Goal: Download file/media

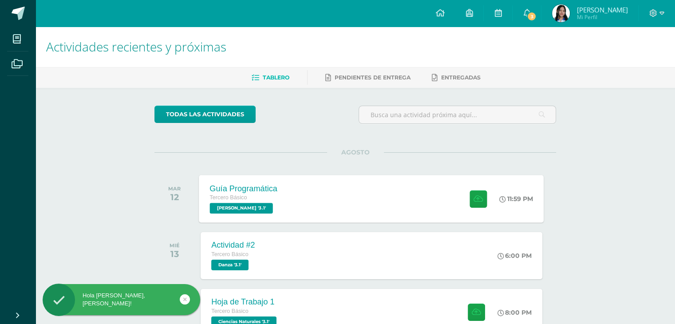
click at [494, 196] on div at bounding box center [475, 198] width 43 height 47
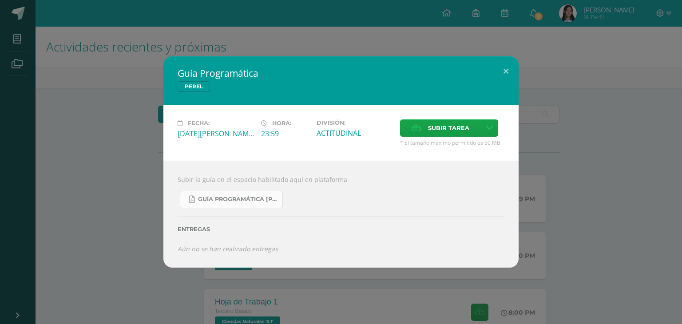
click at [243, 197] on span "Guía Programática [PERSON_NAME] 3ro Básico - Bloque 3 - Profe. [PERSON_NAME].pdf" at bounding box center [238, 199] width 80 height 7
click at [114, 189] on div "Guía Programática [PERSON_NAME] Fecha: [DATE][PERSON_NAME] Hora: 23:59 División…" at bounding box center [341, 161] width 675 height 211
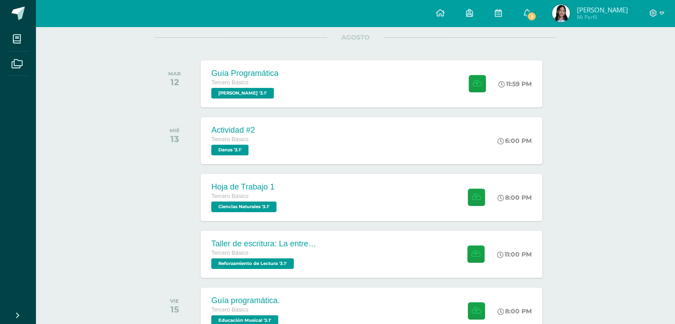
scroll to position [115, 0]
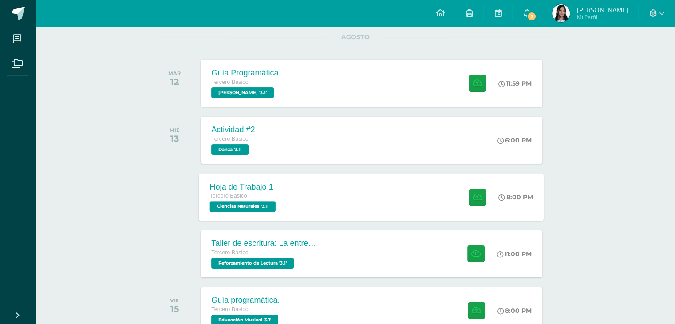
click at [300, 201] on div "Hoja de Trabajo 1 Tercero Básico Ciencias Naturales '3.1' 8:00 PM Hoja de Traba…" at bounding box center [371, 196] width 345 height 47
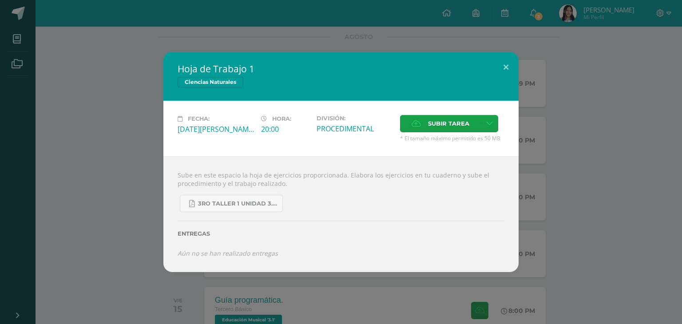
click at [144, 213] on div "Hoja de Trabajo 1 Ciencias Naturales Fecha: [DATE][PERSON_NAME] Hora: 20:00 Div…" at bounding box center [341, 162] width 675 height 220
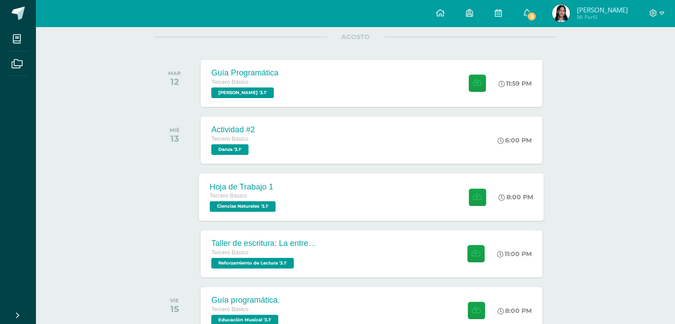
click at [268, 205] on span "Ciencias Naturales '3.1'" at bounding box center [243, 206] width 66 height 11
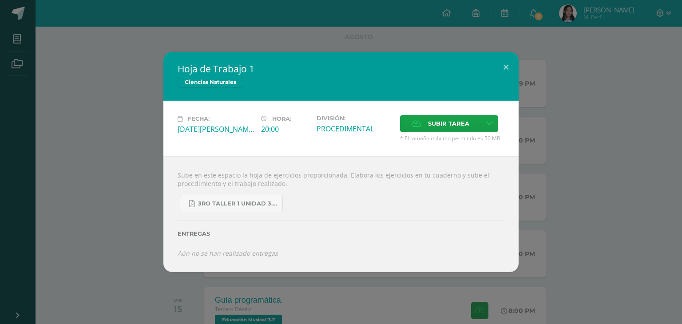
click at [146, 177] on div "Hoja de Trabajo 1 Ciencias Naturales Fecha: [DATE][PERSON_NAME] Hora: 20:00 Div…" at bounding box center [341, 162] width 675 height 220
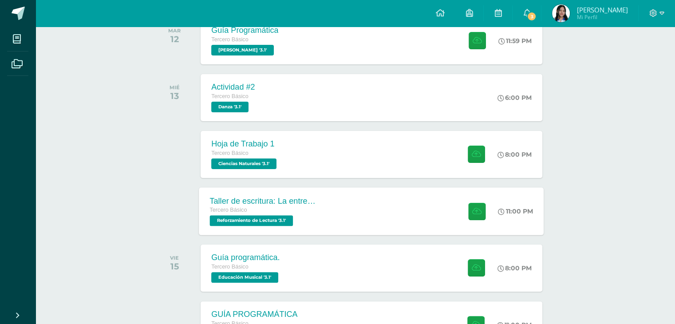
scroll to position [162, 0]
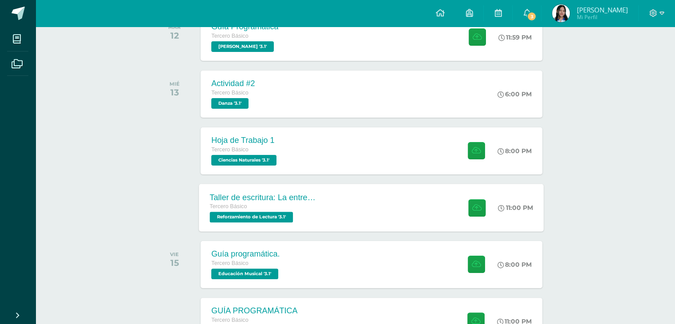
click at [296, 215] on div "Tercero Básico Reforzamiento de Lectura '3.1'" at bounding box center [263, 212] width 107 height 20
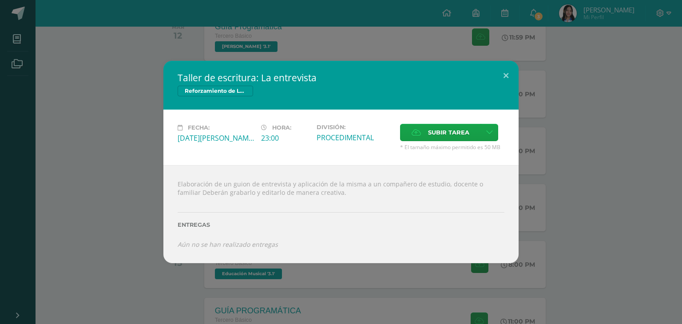
click at [140, 180] on div "Taller de escritura: La entrevista Reforzamiento de Lectura Fecha: [DATE][PERSO…" at bounding box center [341, 162] width 675 height 202
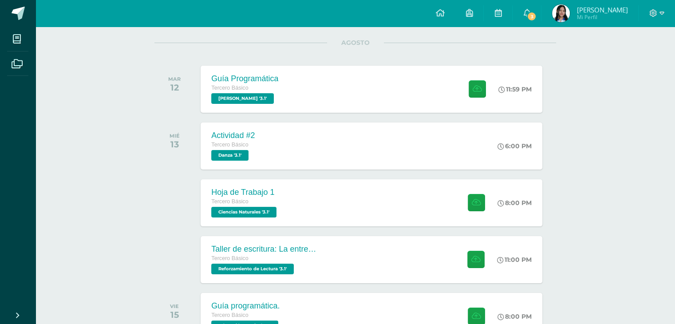
scroll to position [106, 0]
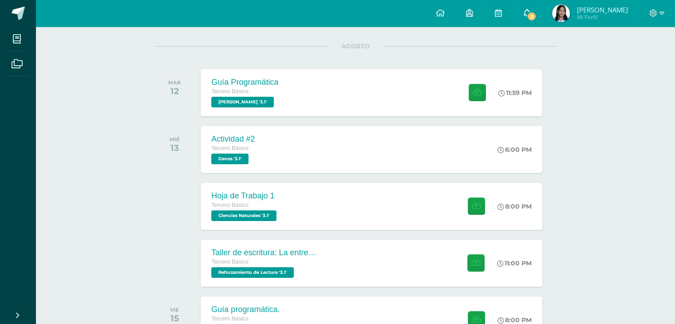
click at [532, 11] on link "3" at bounding box center [527, 13] width 28 height 27
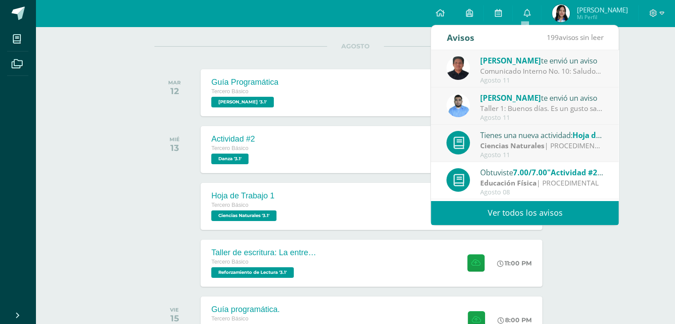
click at [511, 114] on div "Agosto 11" at bounding box center [541, 118] width 123 height 8
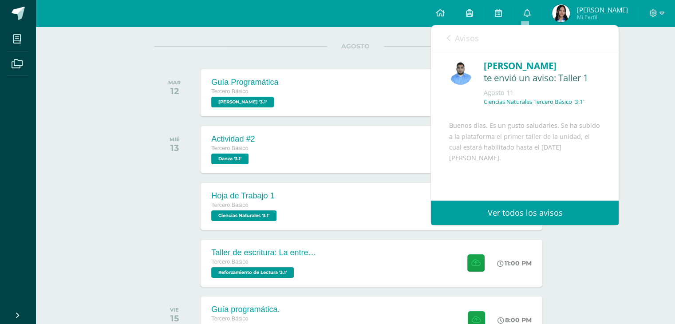
click at [471, 41] on span "Avisos" at bounding box center [466, 38] width 24 height 11
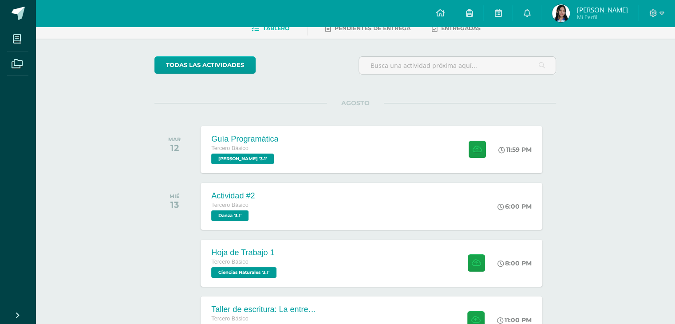
scroll to position [40, 0]
